Goal: Register for event/course

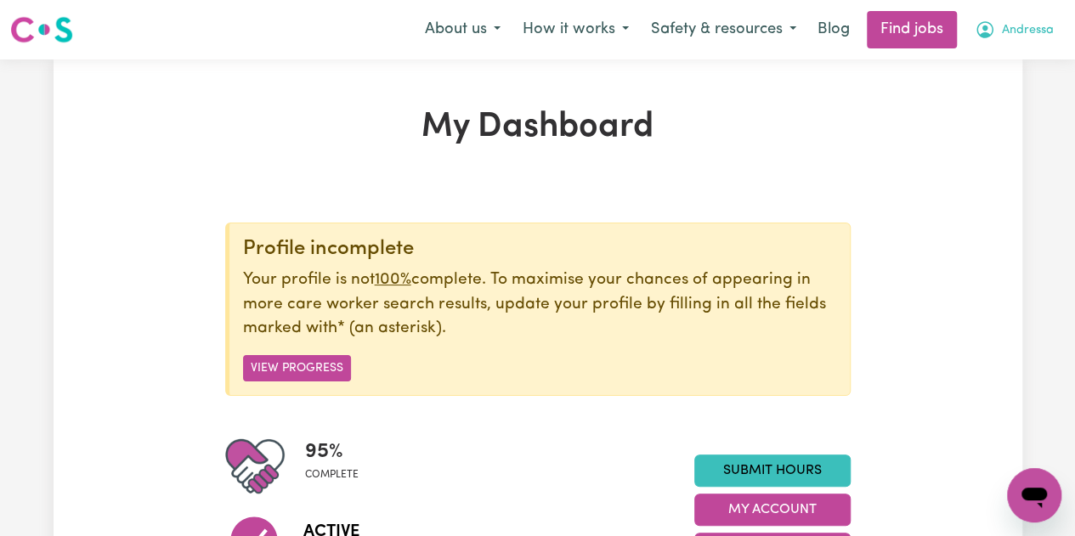
click at [1036, 34] on span "Andressa" at bounding box center [1028, 30] width 52 height 19
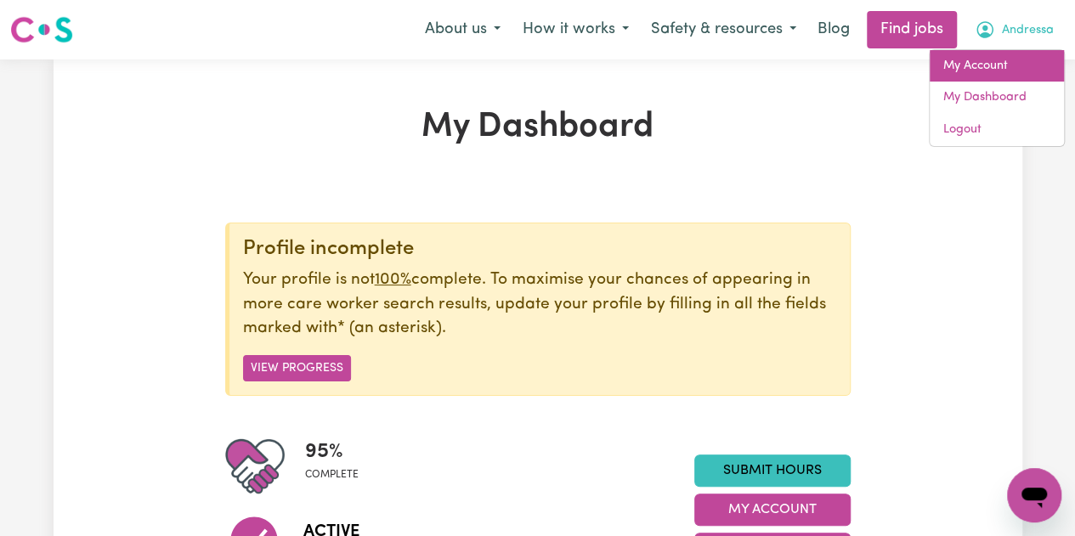
click at [986, 67] on link "My Account" at bounding box center [997, 66] width 134 height 32
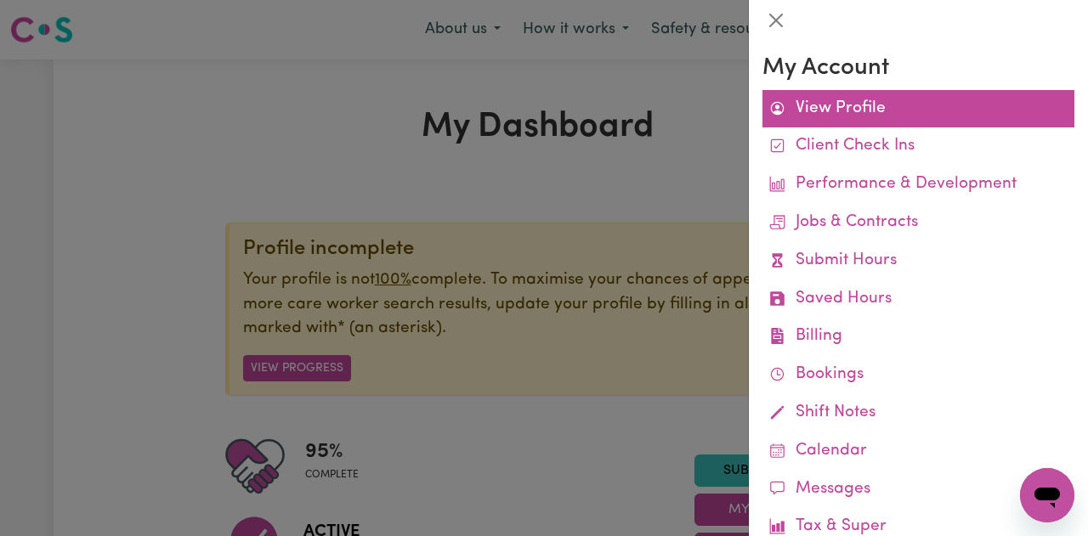
click at [853, 106] on link "View Profile" at bounding box center [918, 109] width 312 height 38
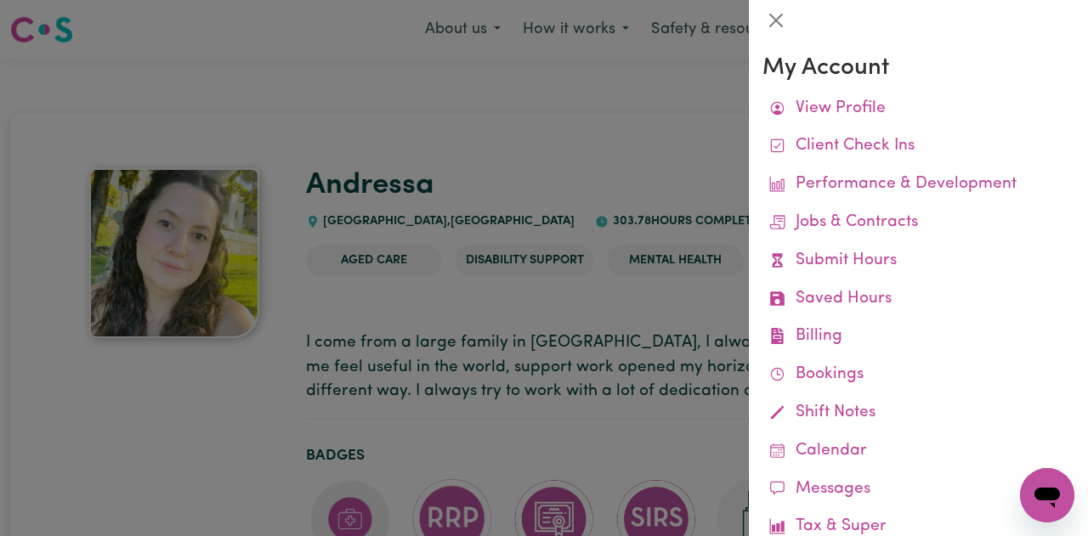
click at [646, 300] on div at bounding box center [544, 268] width 1088 height 536
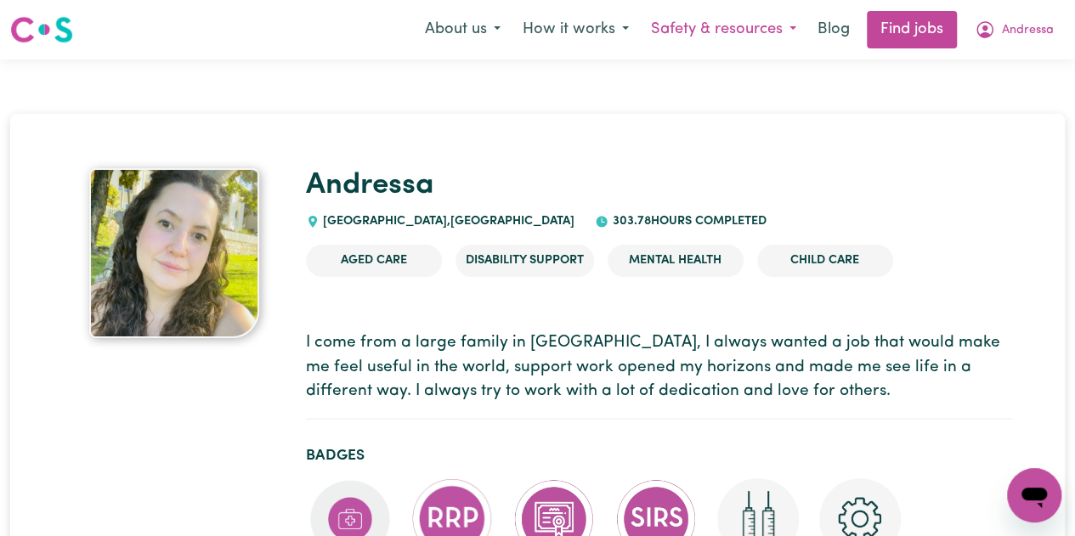
click at [746, 27] on button "Safety & resources" at bounding box center [723, 30] width 167 height 36
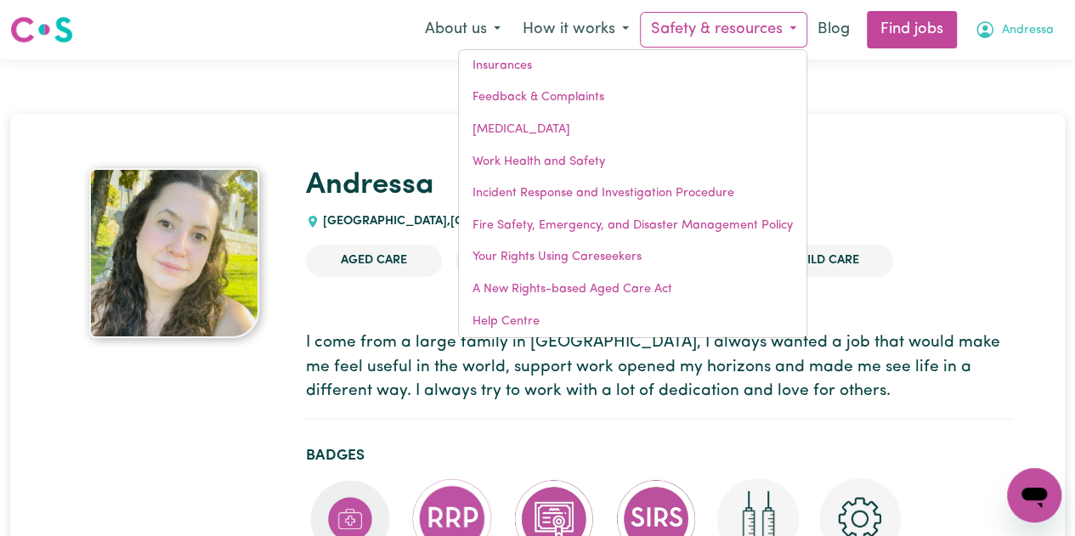
click at [1022, 15] on button "Andressa" at bounding box center [1014, 30] width 101 height 36
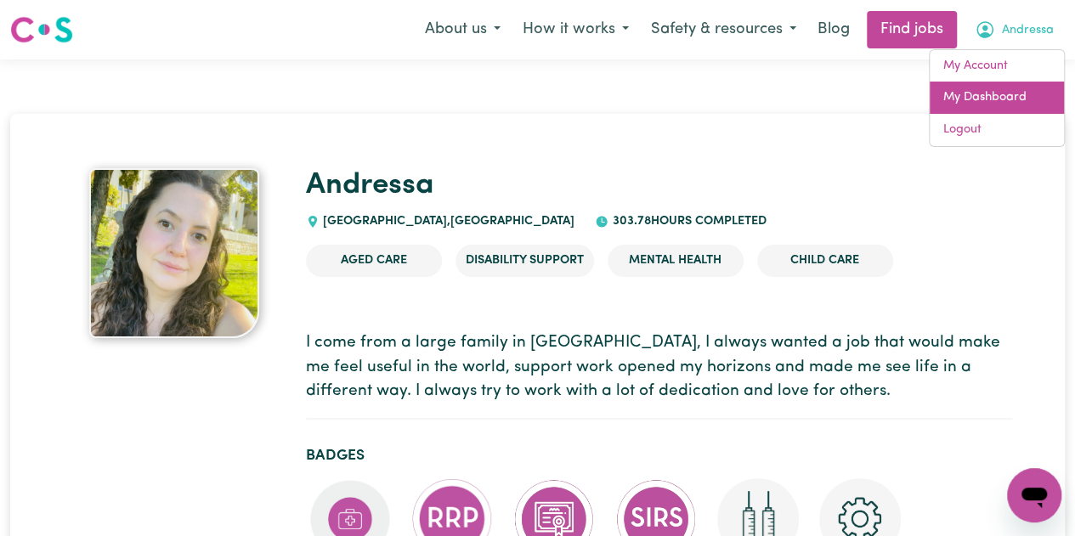
click at [979, 93] on link "My Dashboard" at bounding box center [997, 98] width 134 height 32
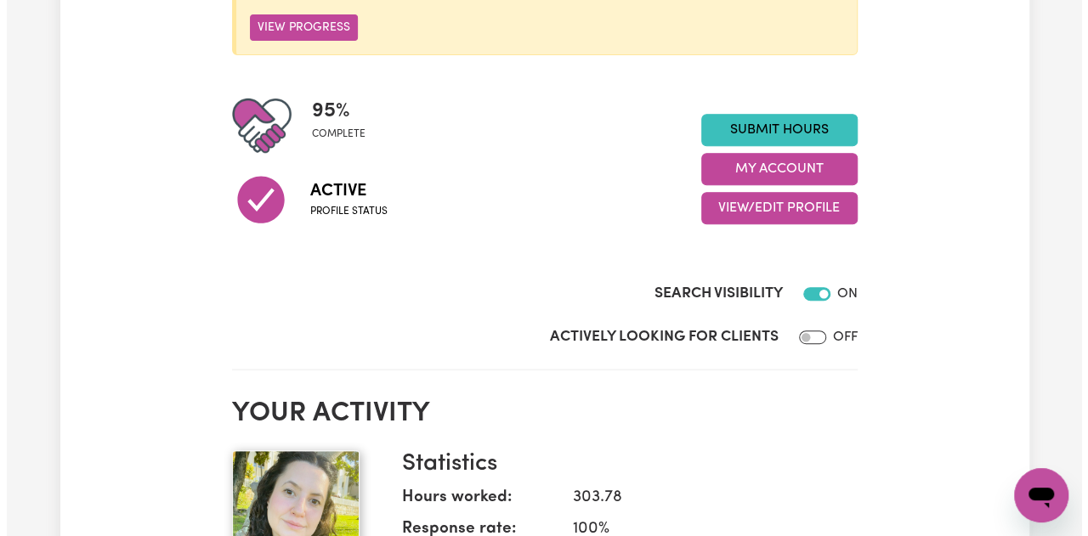
scroll to position [342, 0]
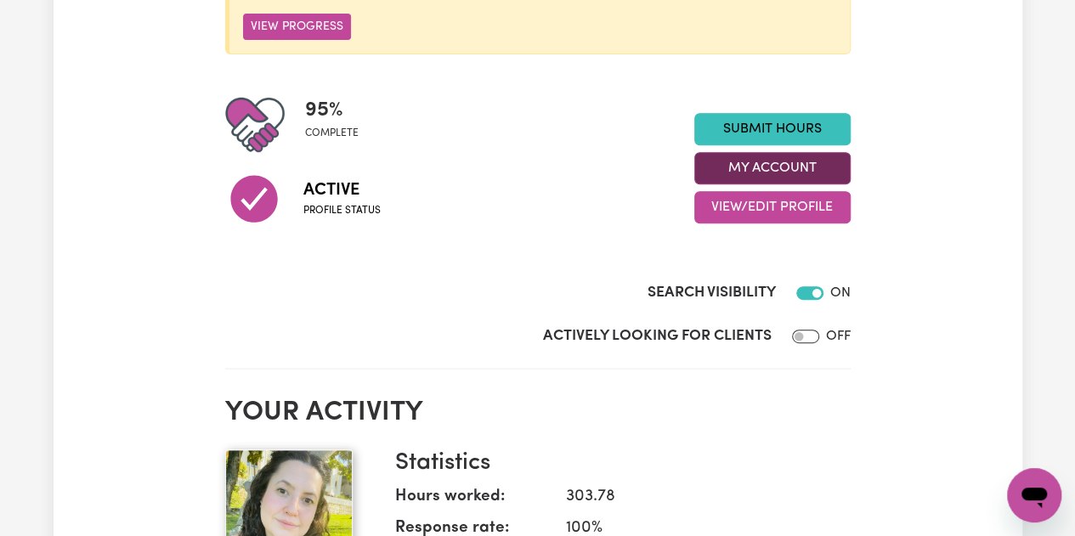
click at [801, 167] on button "My Account" at bounding box center [772, 168] width 156 height 32
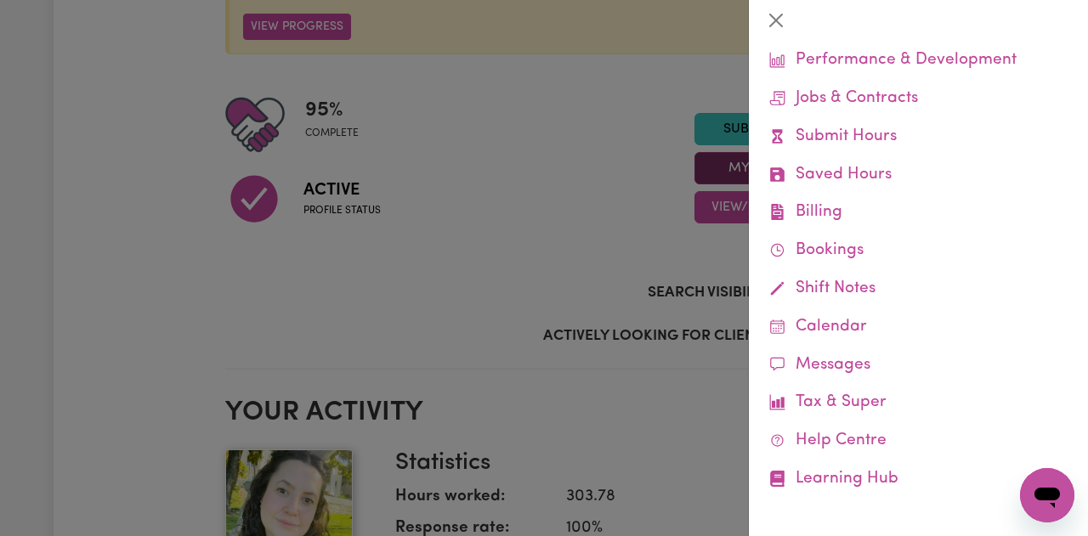
scroll to position [127, 0]
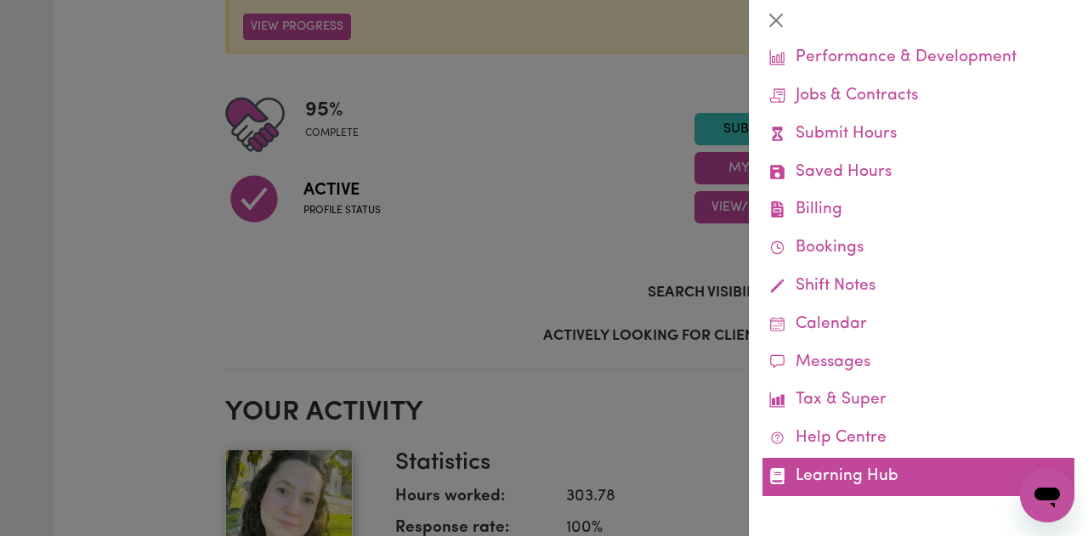
click at [875, 485] on link "Learning Hub" at bounding box center [918, 477] width 312 height 38
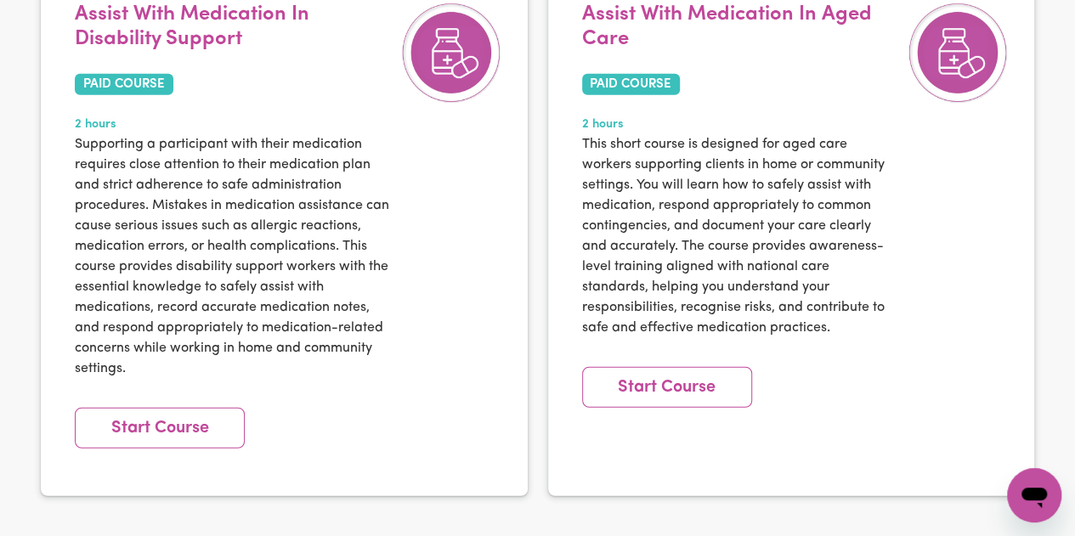
scroll to position [2017, 0]
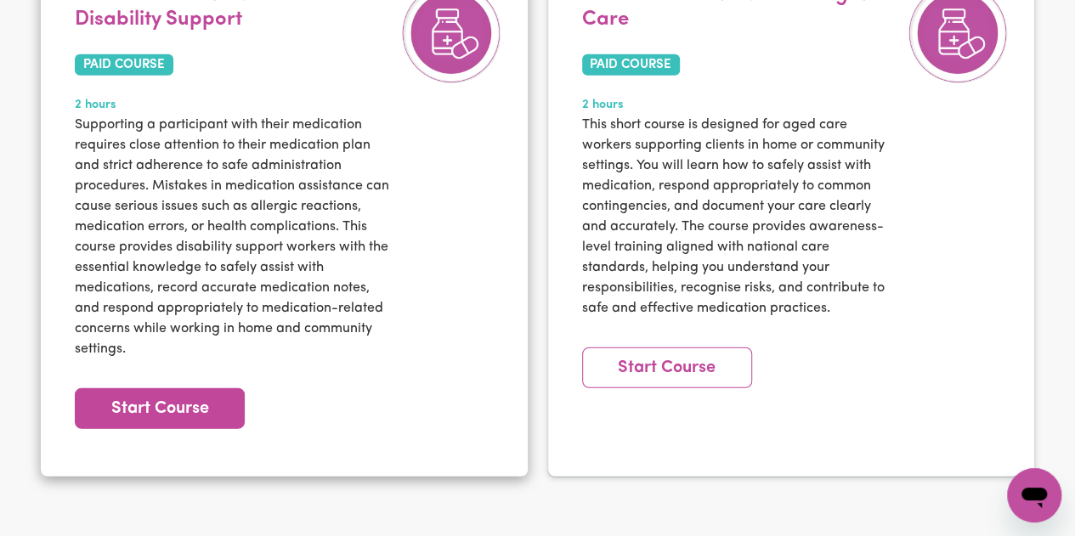
click at [138, 428] on link "Start Course" at bounding box center [160, 408] width 170 height 41
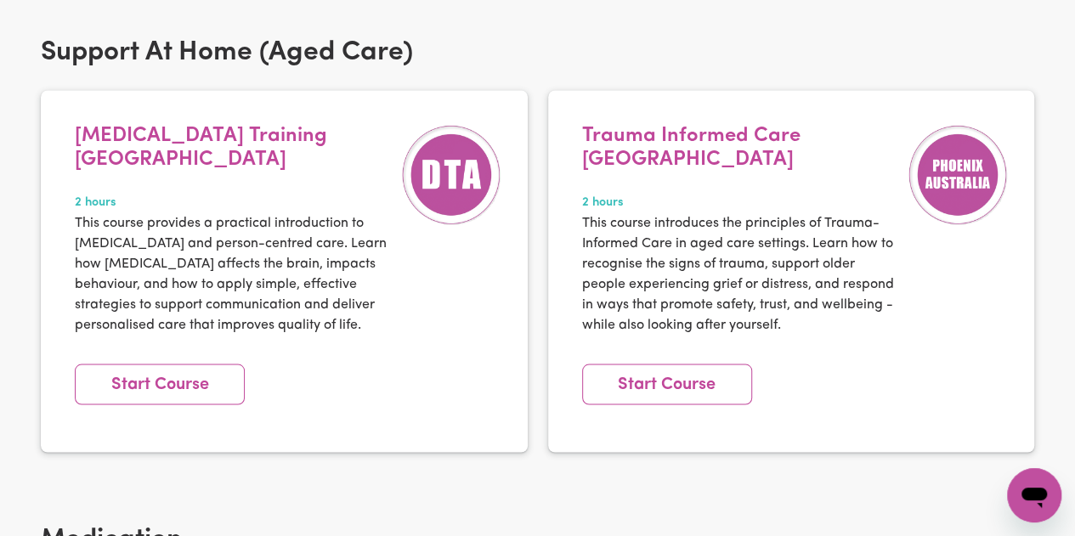
scroll to position [1389, 0]
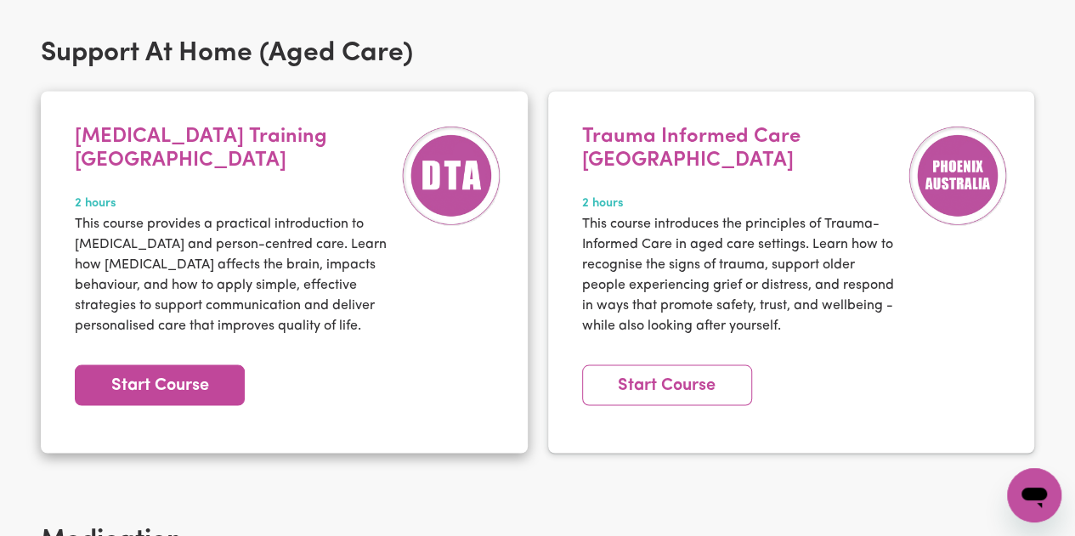
click at [236, 365] on link "Start Course" at bounding box center [160, 385] width 170 height 41
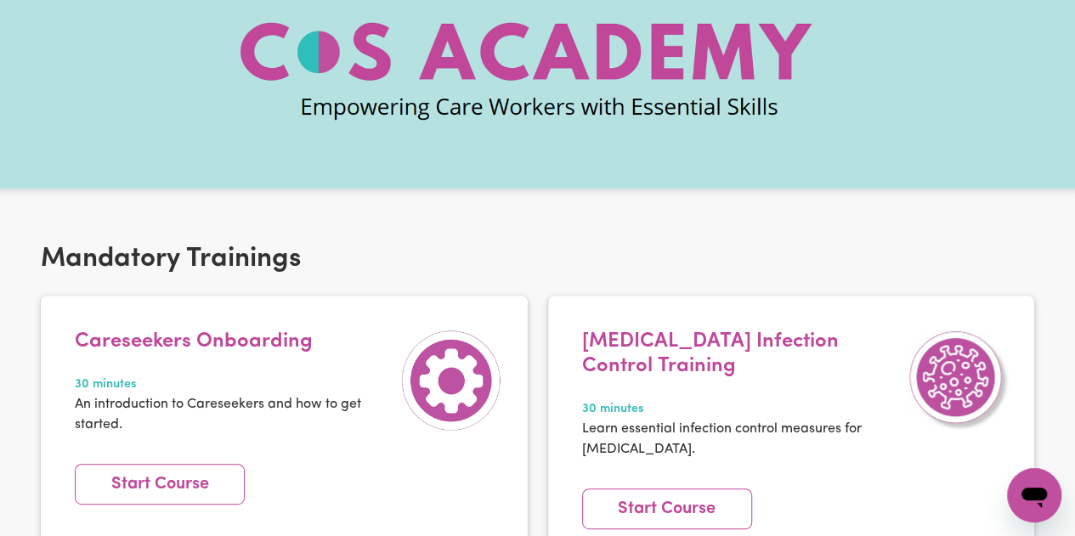
scroll to position [0, 0]
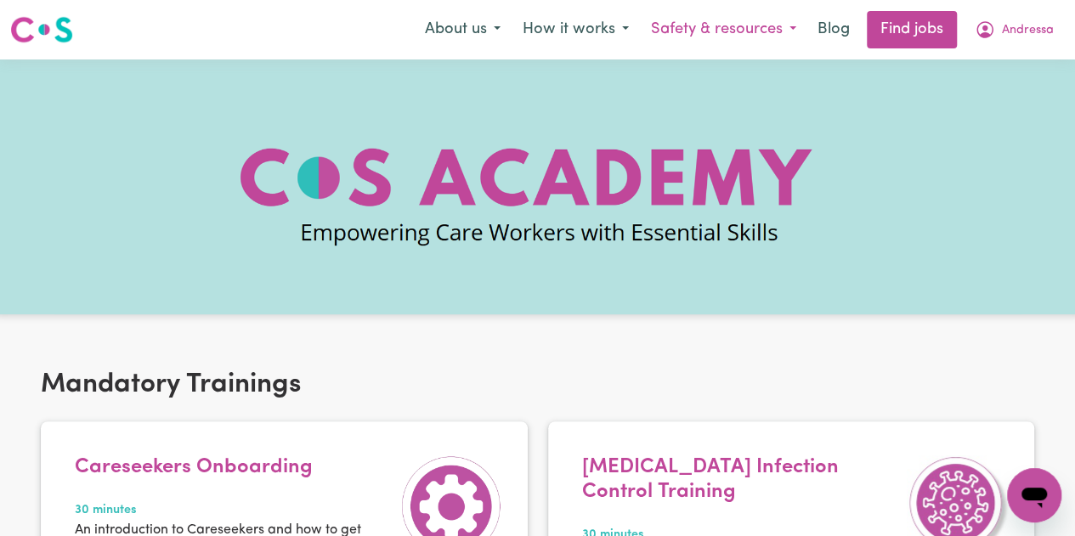
click at [667, 22] on button "Safety & resources" at bounding box center [723, 30] width 167 height 36
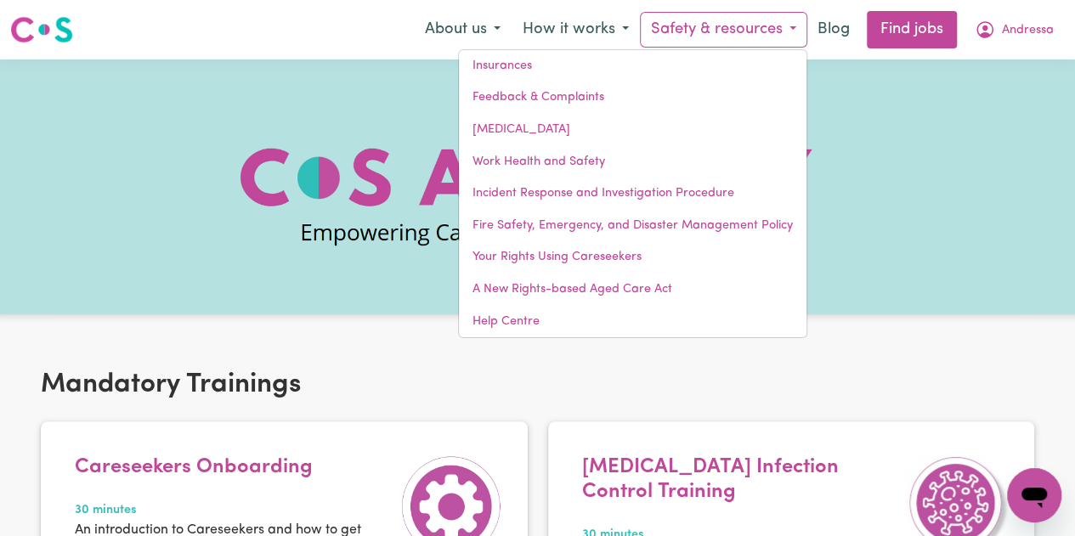
drag, startPoint x: 464, startPoint y: 37, endPoint x: 252, endPoint y: 84, distance: 217.7
click at [252, 84] on div at bounding box center [537, 186] width 1075 height 255
